Goal: Information Seeking & Learning: Check status

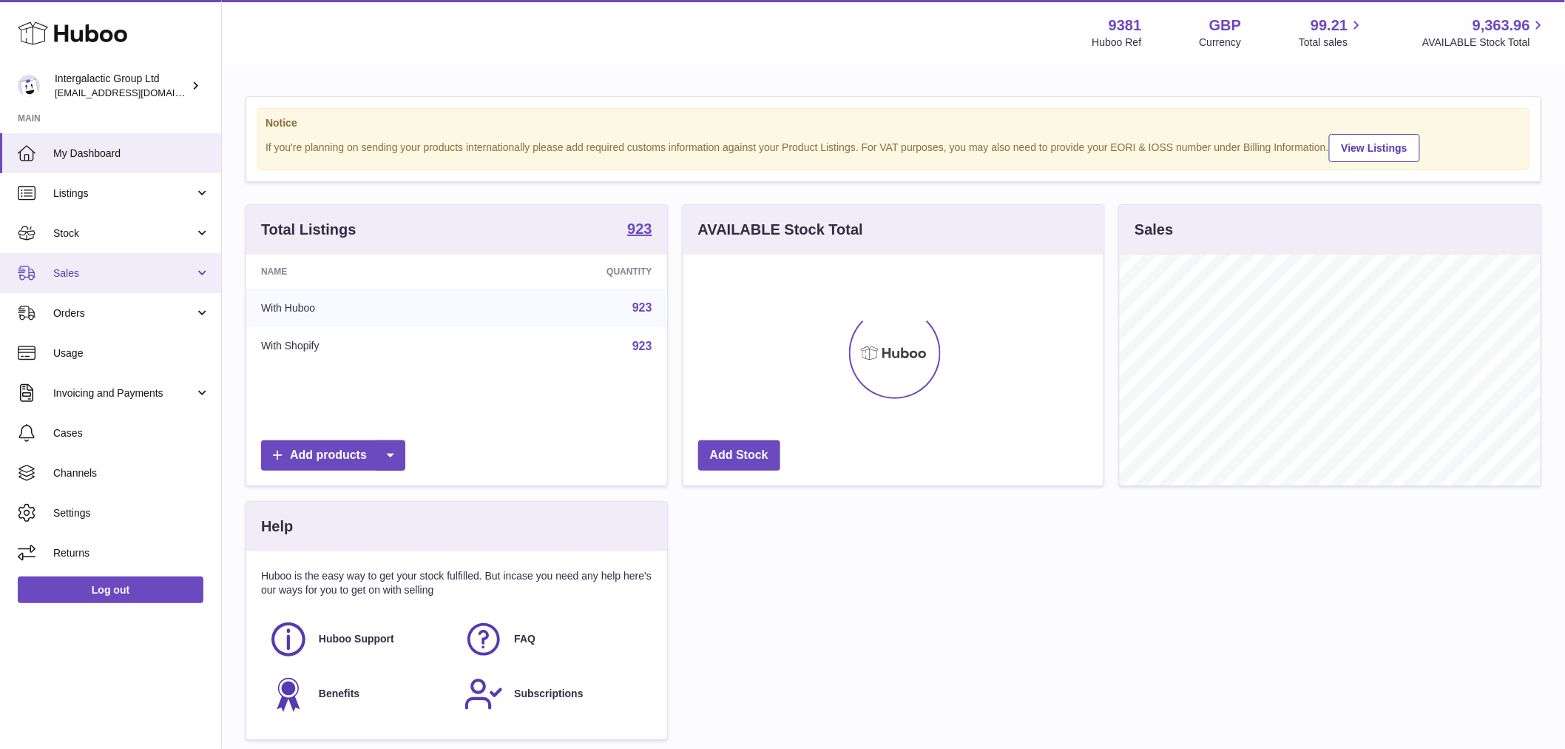
scroll to position [231, 420]
drag, startPoint x: 93, startPoint y: 237, endPoint x: 135, endPoint y: 289, distance: 67.3
click at [93, 237] on span "Stock" at bounding box center [123, 233] width 141 height 14
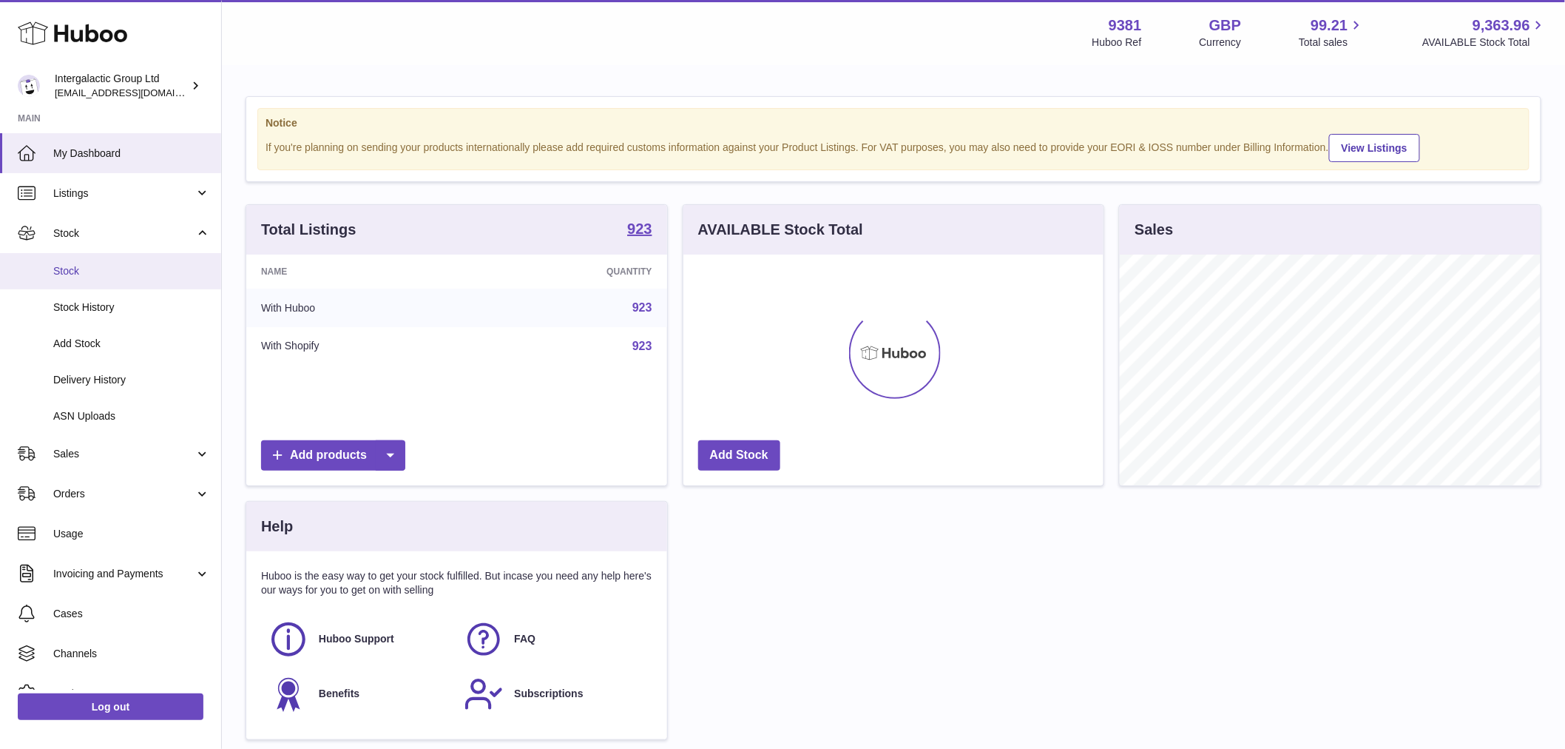
click at [104, 279] on link "Stock" at bounding box center [110, 271] width 221 height 36
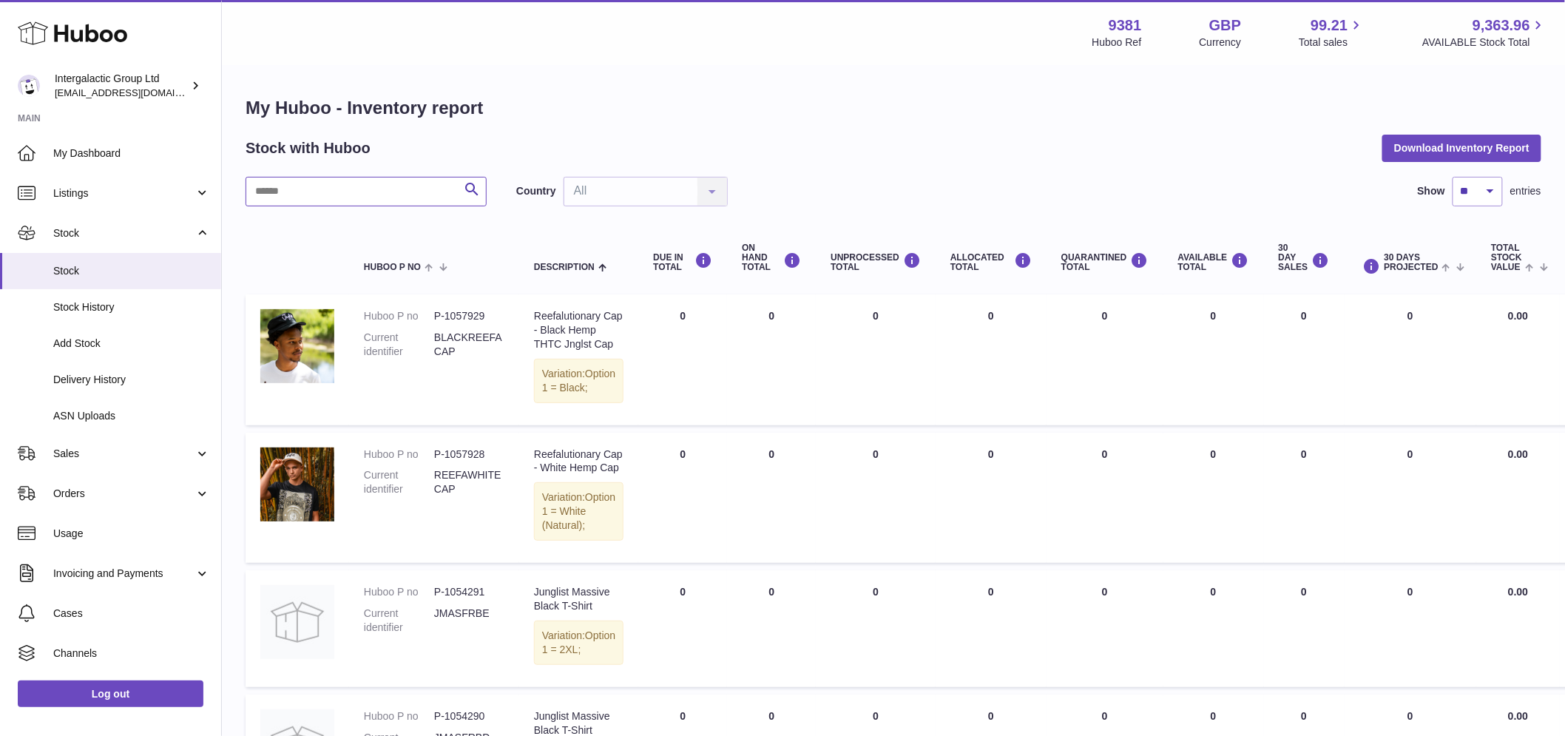
click at [309, 188] on input "text" at bounding box center [366, 192] width 241 height 30
paste input "**********"
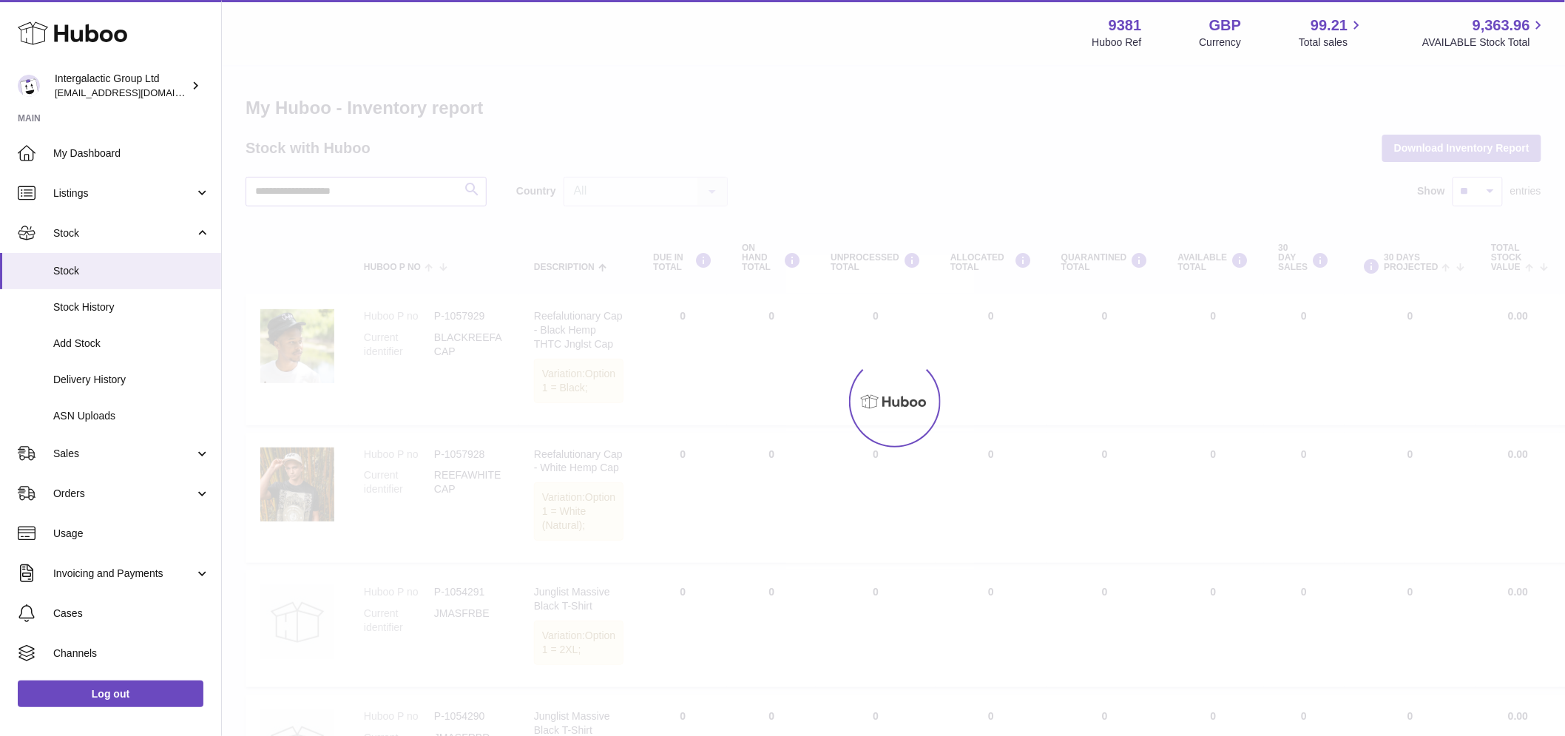
type input "**********"
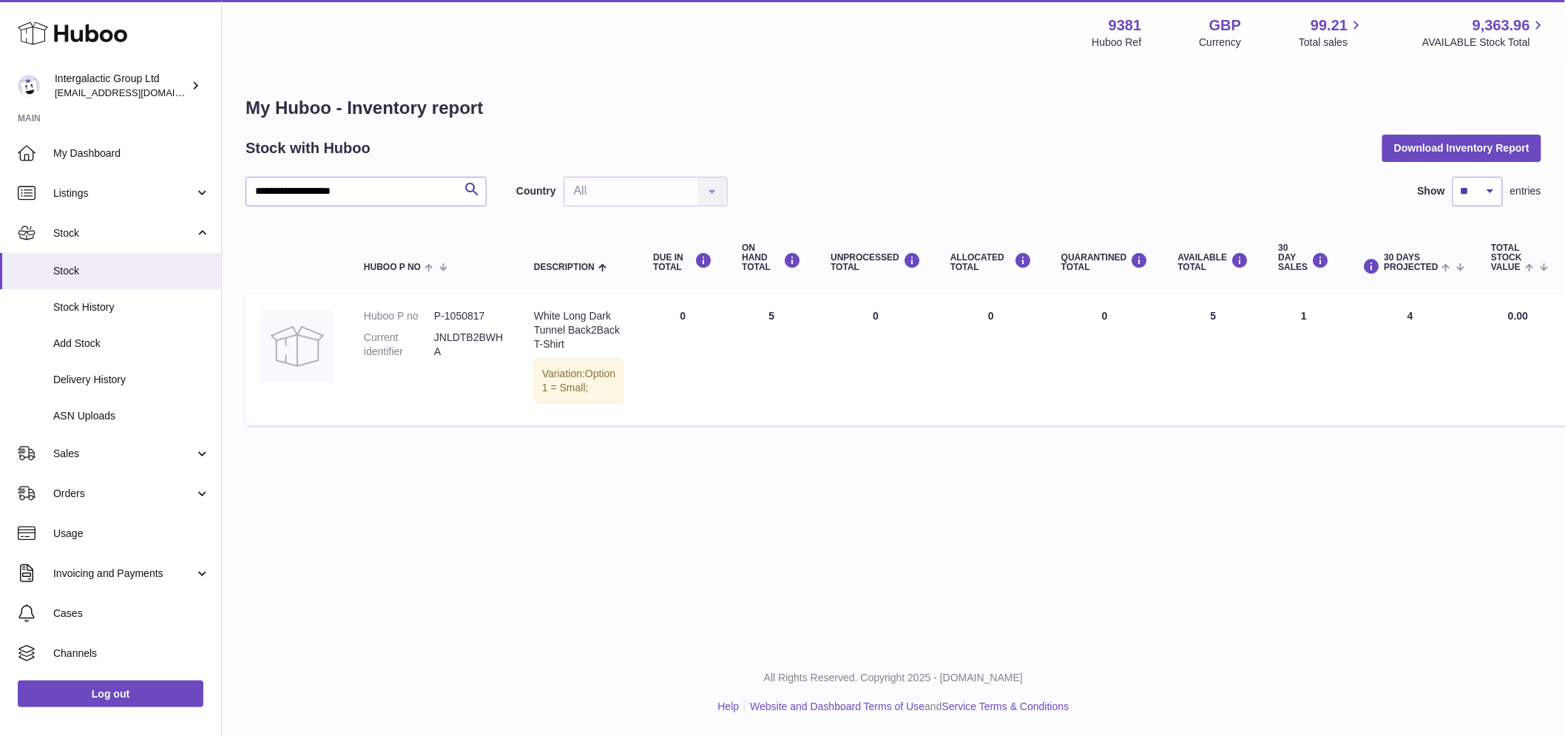
click at [1178, 323] on td "AVAILABLE Total 5" at bounding box center [1214, 359] width 101 height 130
click at [101, 261] on link "Stock" at bounding box center [110, 271] width 221 height 36
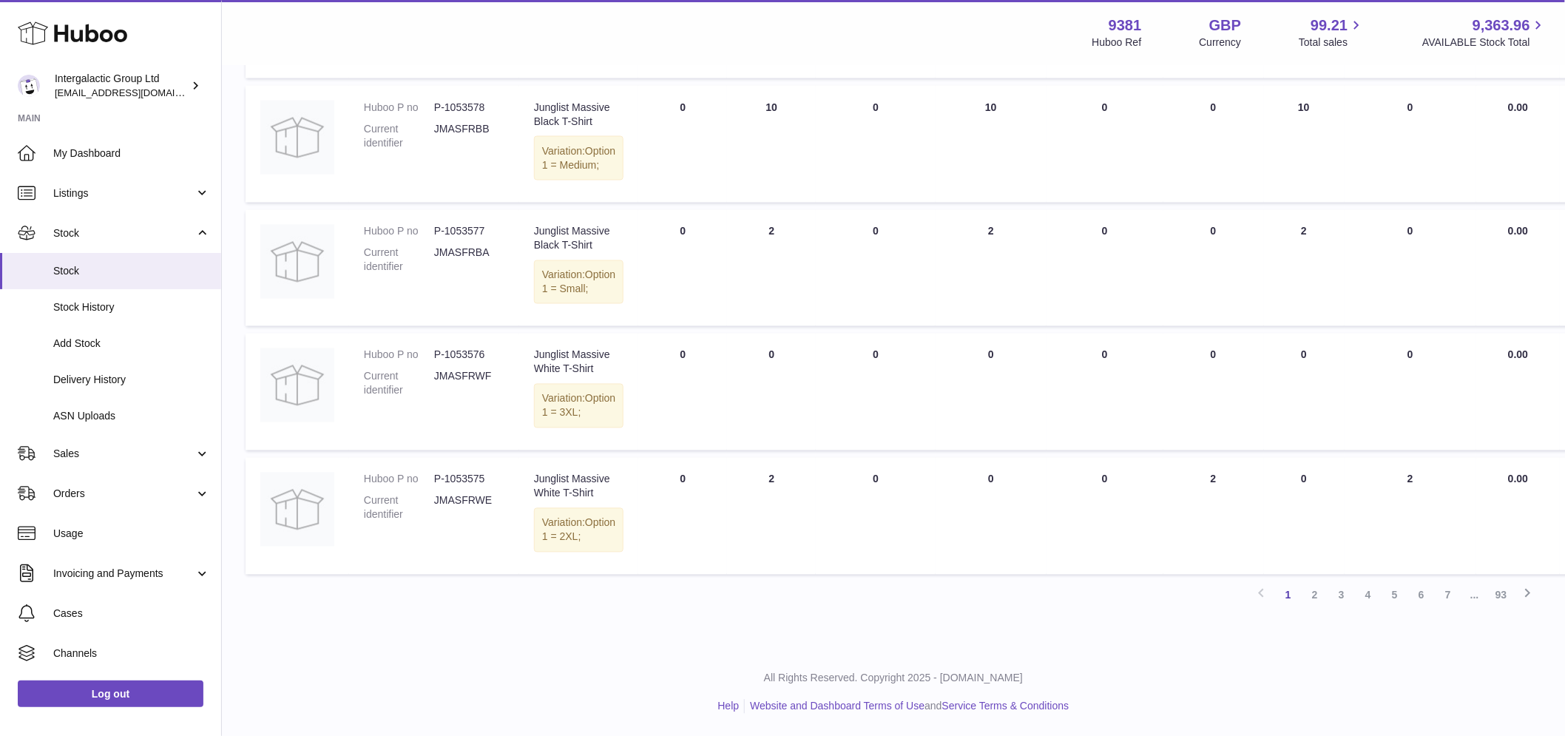
scroll to position [1260, 0]
click at [1498, 598] on link "93" at bounding box center [1501, 595] width 27 height 27
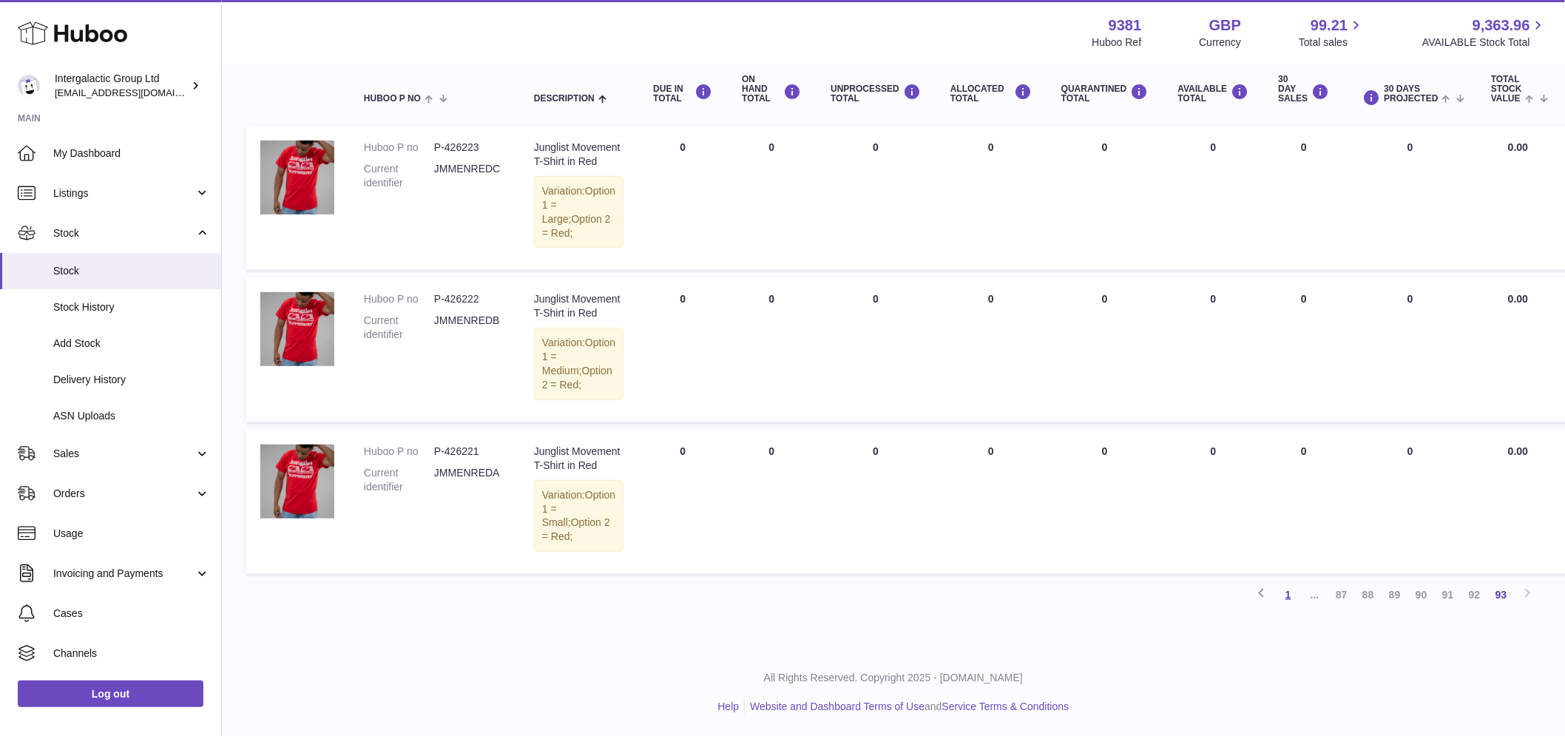
scroll to position [252, 0]
click at [1437, 596] on link "91" at bounding box center [1448, 594] width 27 height 27
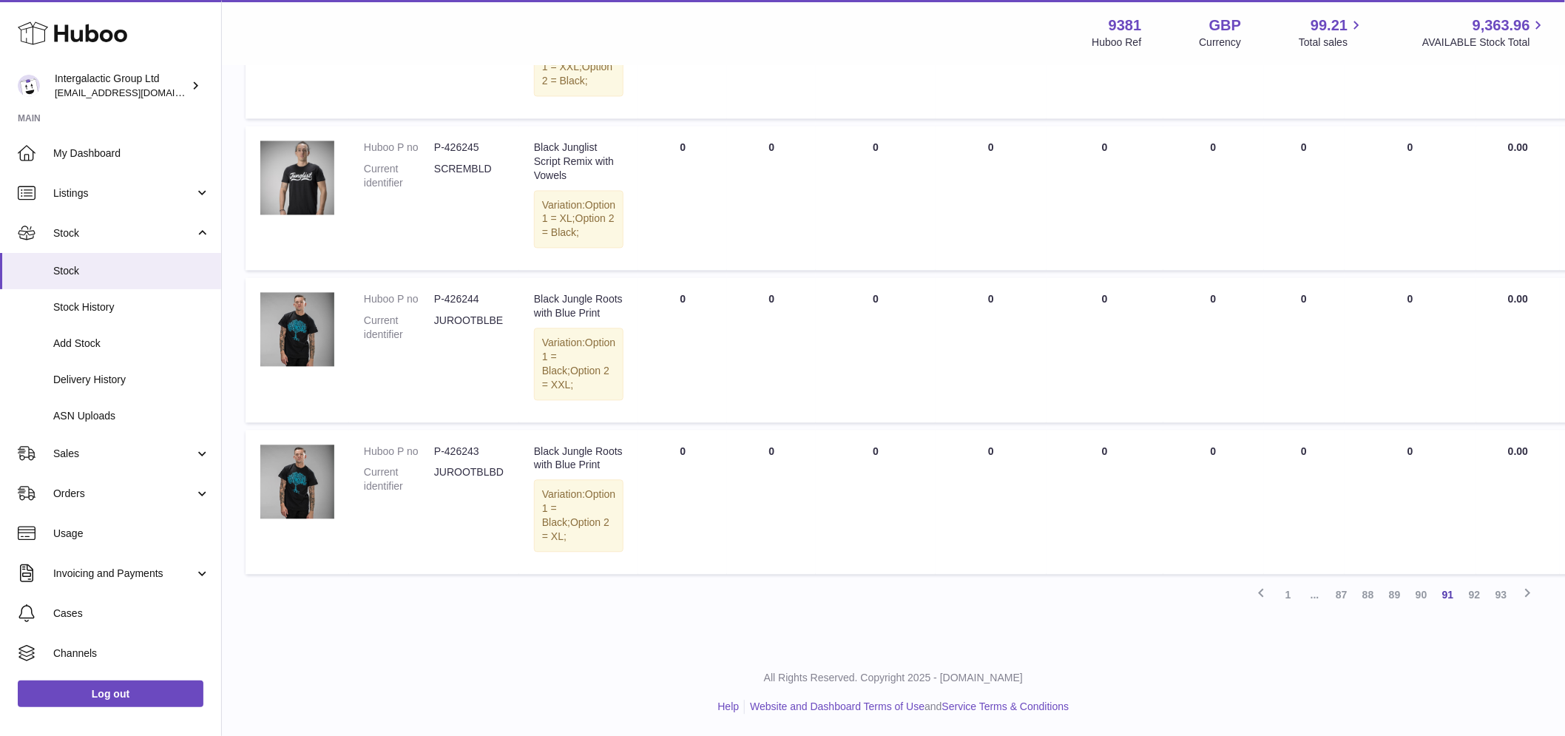
scroll to position [1498, 0]
click at [1363, 590] on link "88" at bounding box center [1368, 594] width 27 height 27
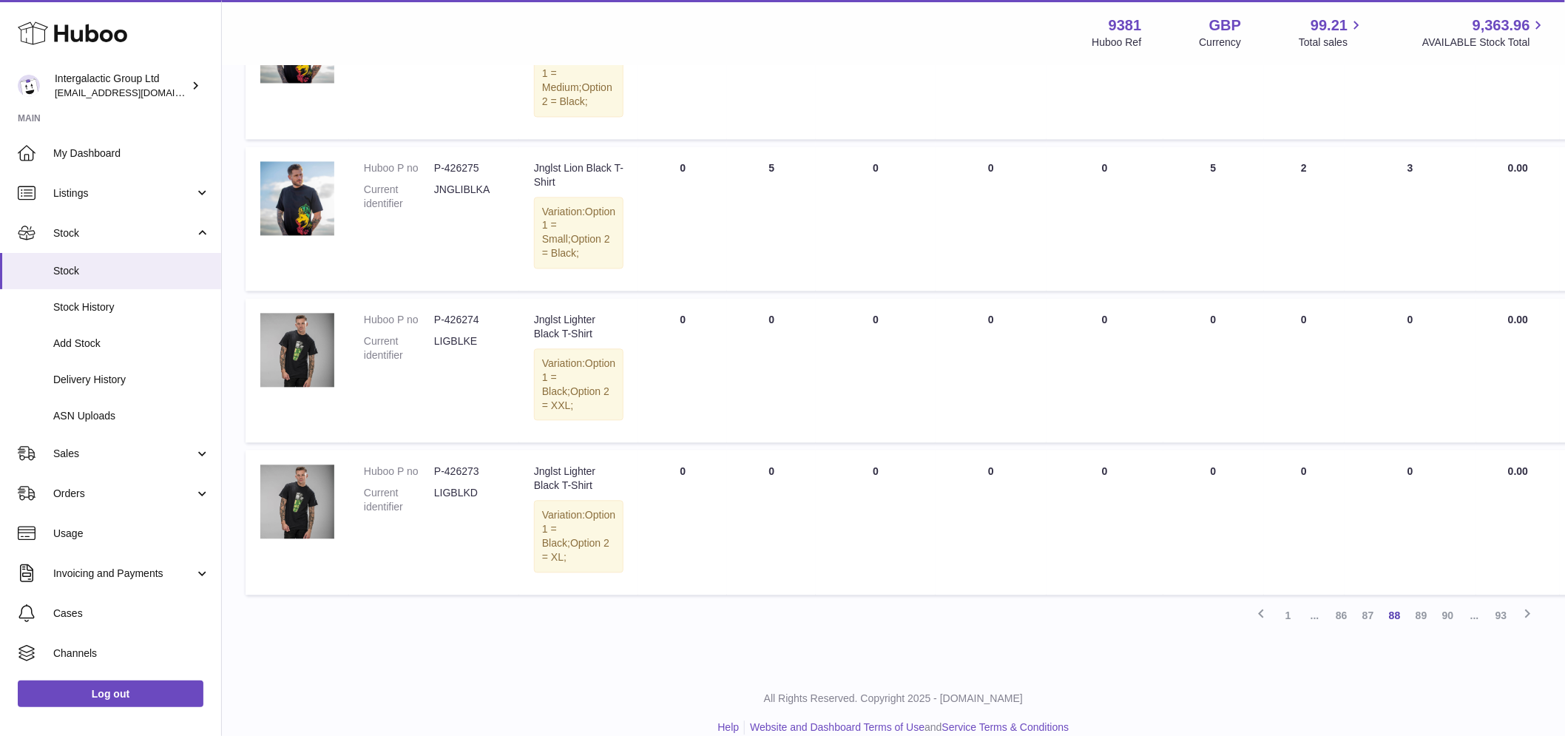
scroll to position [1400, 0]
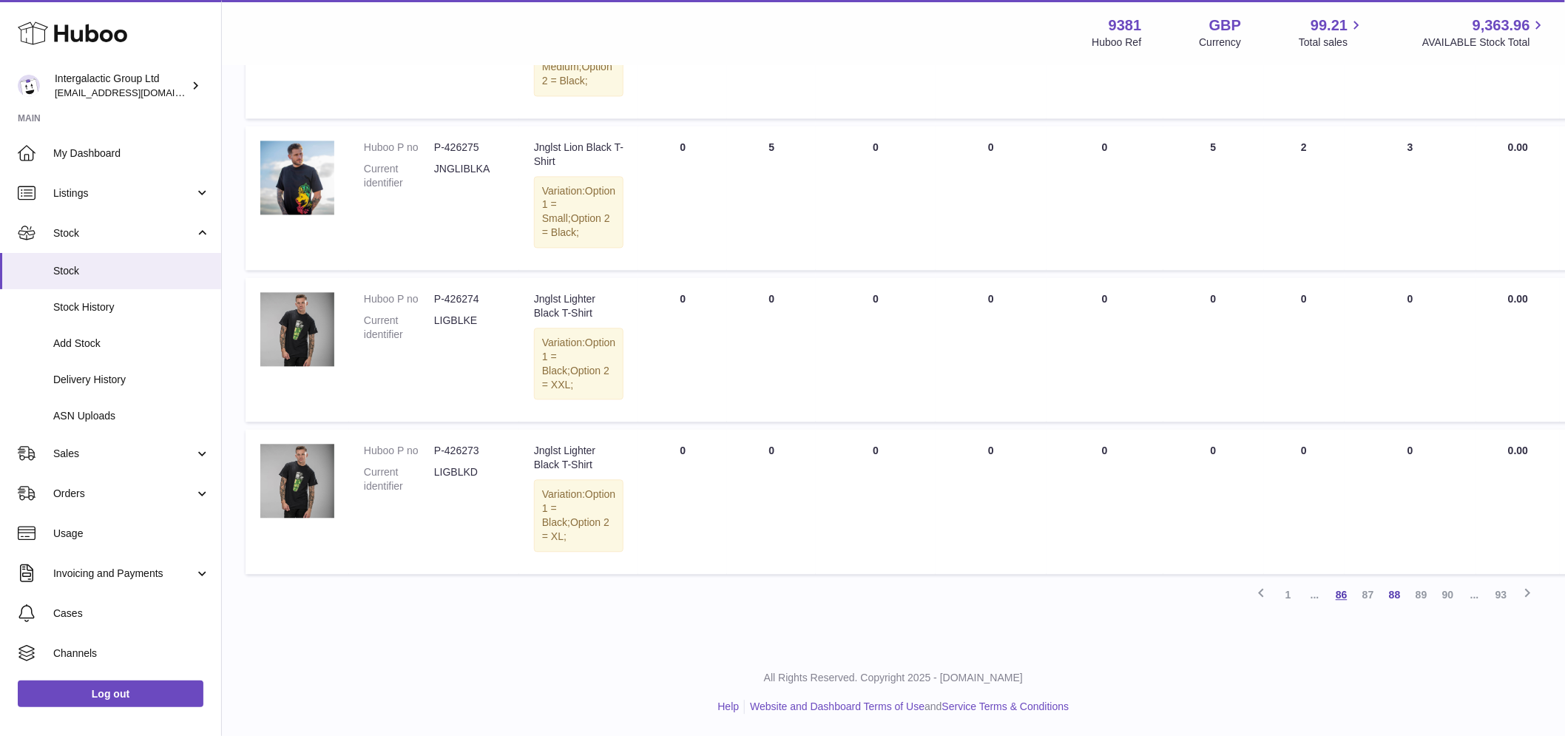
click at [1337, 595] on link "86" at bounding box center [1341, 594] width 27 height 27
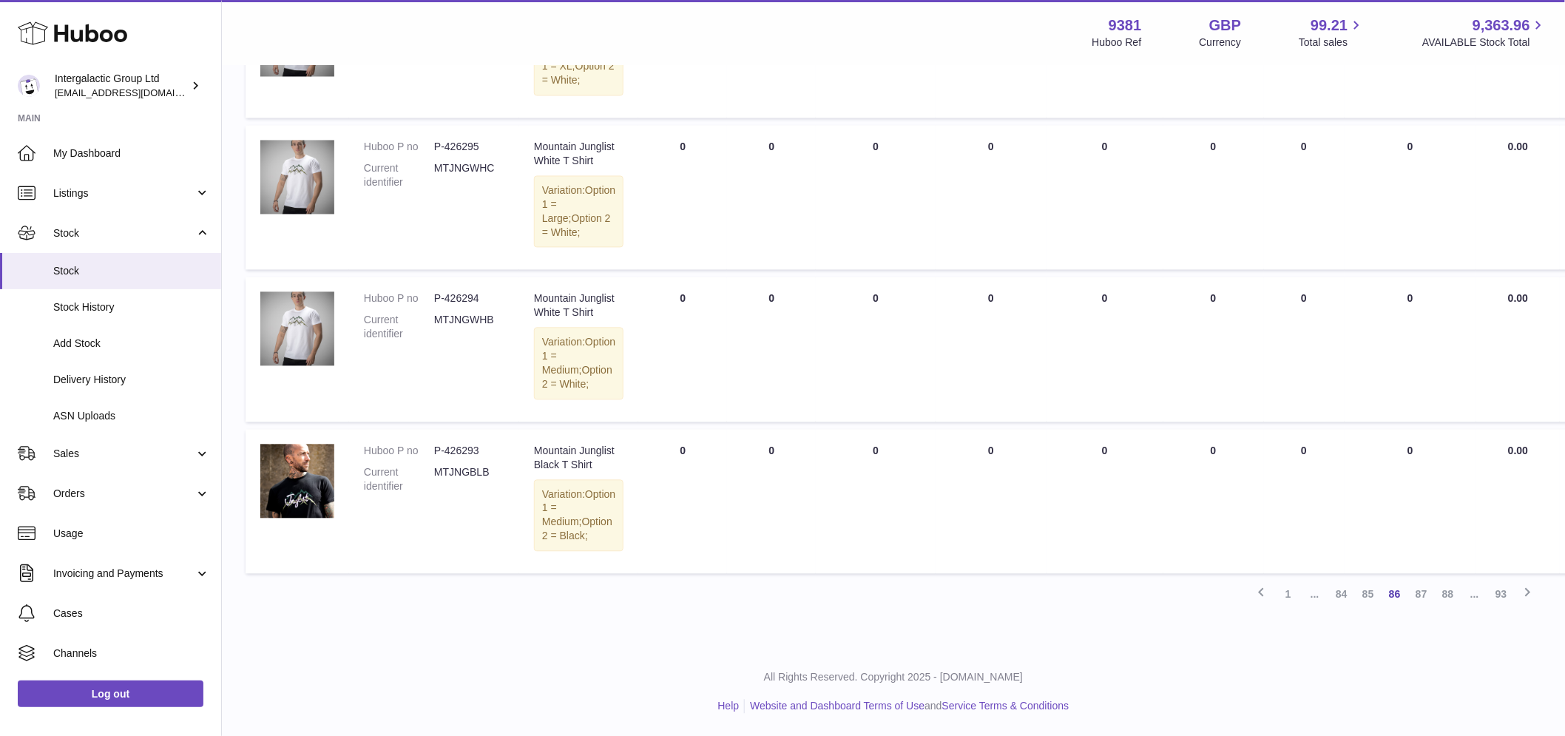
scroll to position [1498, 0]
click at [1311, 604] on span "..." at bounding box center [1315, 594] width 27 height 27
click at [1314, 592] on span "..." at bounding box center [1315, 594] width 27 height 27
click at [1299, 592] on link "1" at bounding box center [1288, 594] width 27 height 27
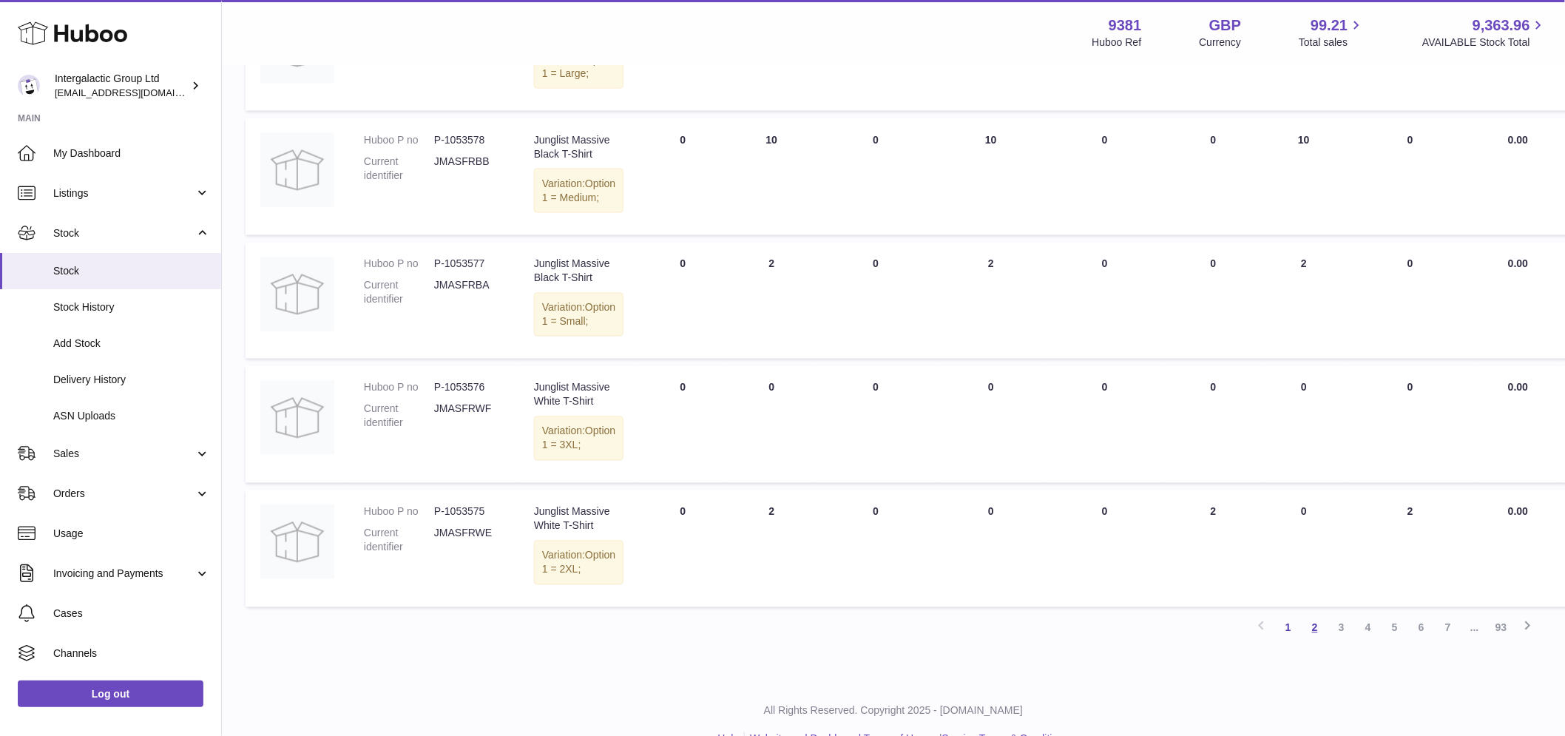
scroll to position [1260, 0]
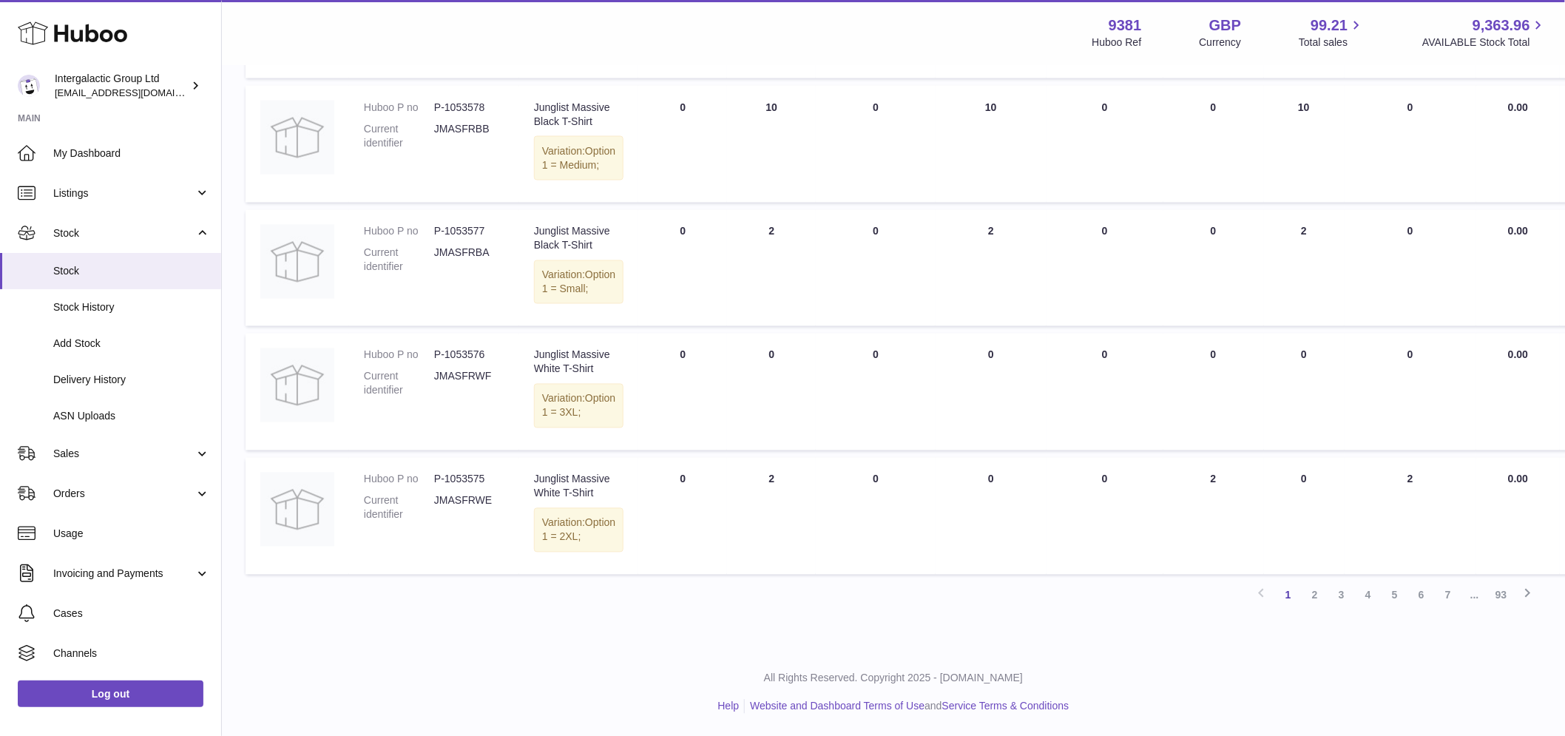
click at [1503, 592] on link "93" at bounding box center [1501, 595] width 27 height 27
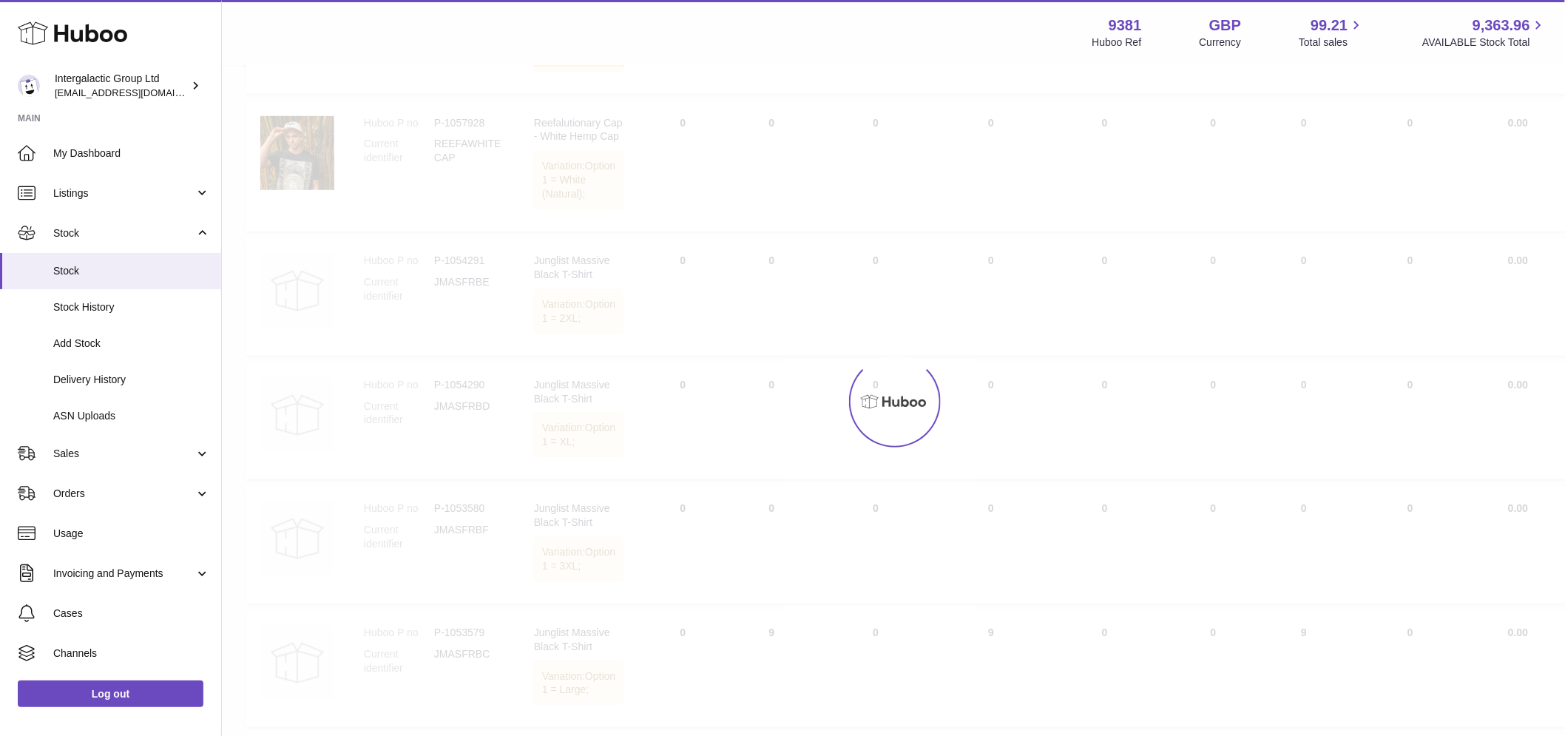
scroll to position [67, 0]
